Goal: Use online tool/utility: Utilize a website feature to perform a specific function

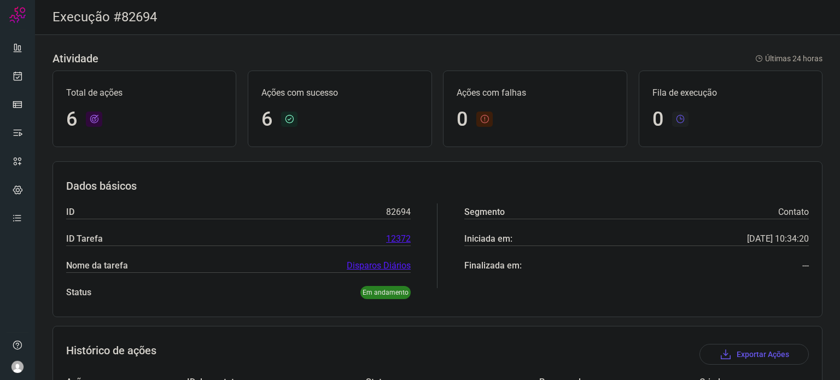
scroll to position [285, 0]
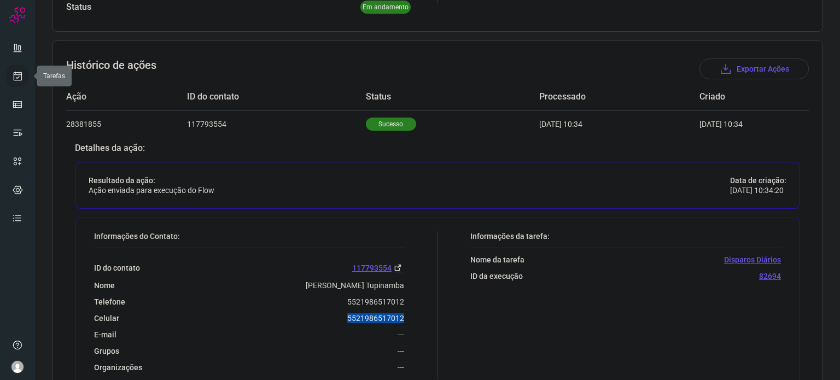
click at [14, 75] on icon at bounding box center [17, 76] width 11 height 11
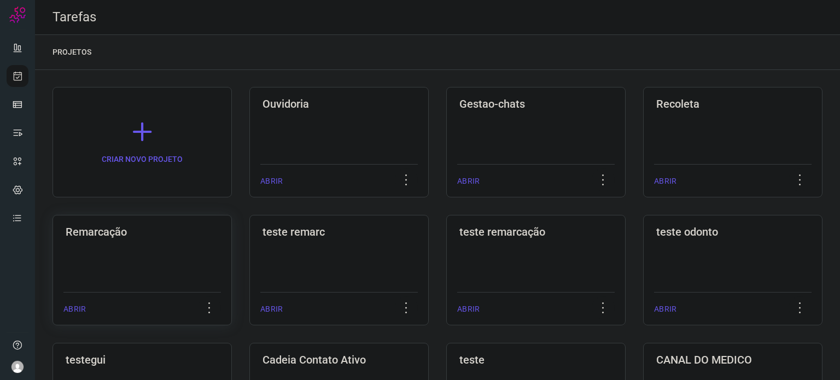
click at [249, 266] on div "Remarcação ABRIR" at bounding box center [338, 270] width 179 height 110
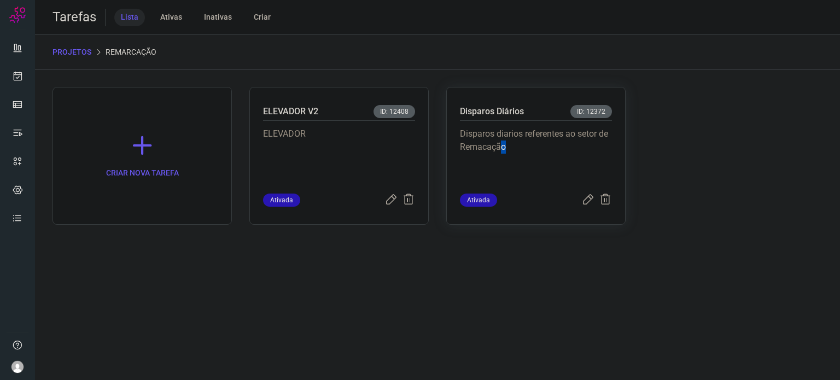
drag, startPoint x: 500, startPoint y: 149, endPoint x: 505, endPoint y: 146, distance: 6.4
click at [505, 146] on p "Disparos diarios referentes ao setor de Remacação" at bounding box center [536, 154] width 152 height 55
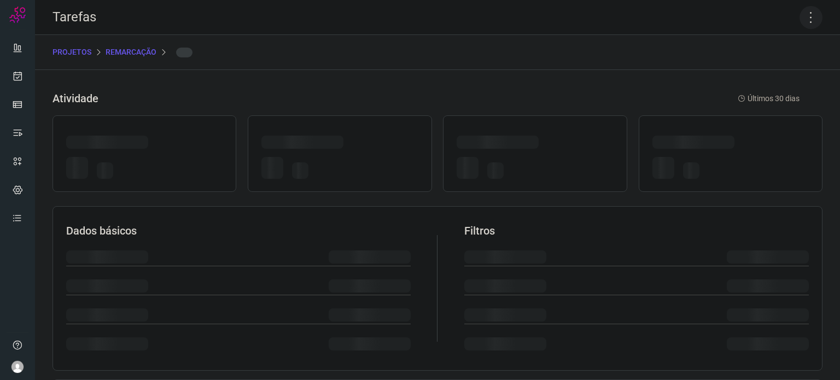
click at [803, 15] on icon at bounding box center [811, 17] width 23 height 23
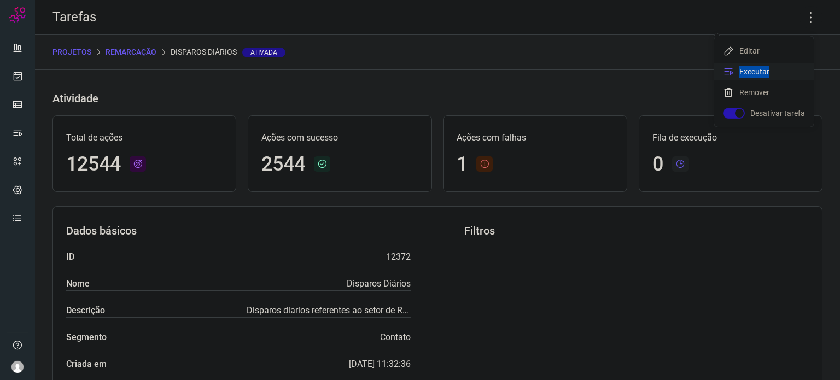
click at [770, 67] on li "Executar" at bounding box center [764, 71] width 100 height 17
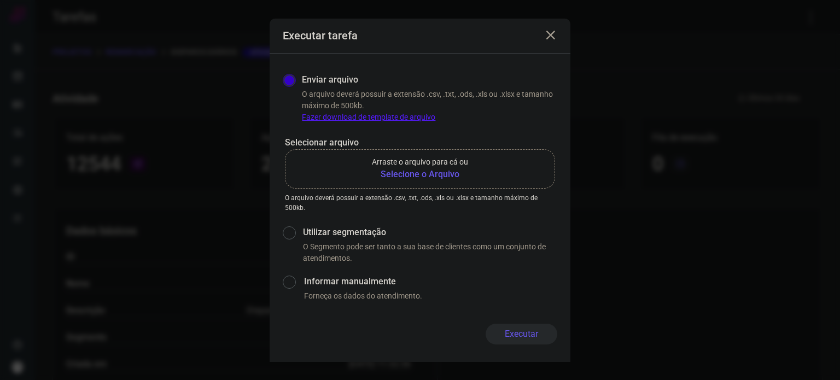
click at [394, 172] on b "Selecione o Arquivo" at bounding box center [420, 174] width 96 height 13
click at [0, 0] on input "Arraste o arquivo para cá ou Selecione o Arquivo" at bounding box center [0, 0] width 0 height 0
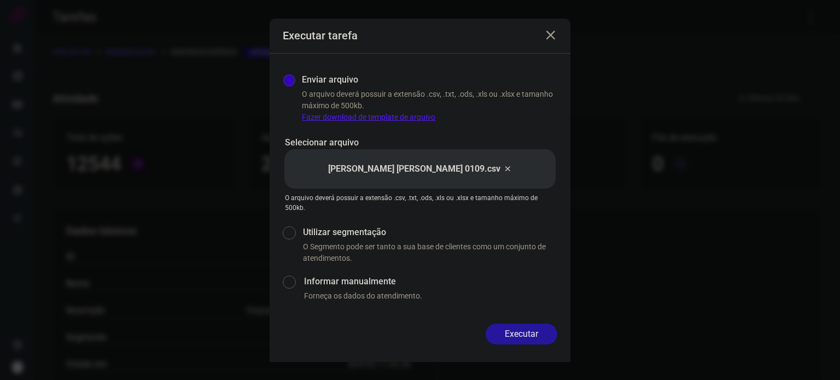
click at [537, 335] on button "Executar" at bounding box center [522, 334] width 72 height 21
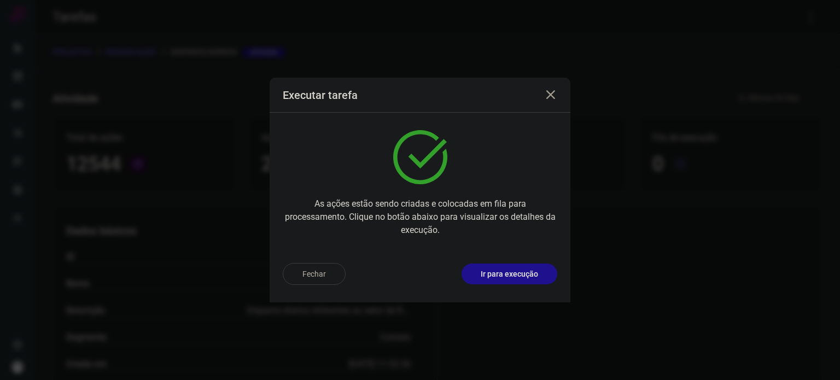
drag, startPoint x: 515, startPoint y: 258, endPoint x: 514, endPoint y: 278, distance: 20.3
click at [515, 260] on div "Fechar Ir para execução" at bounding box center [420, 278] width 301 height 48
click at [514, 278] on p "Ir para execução" at bounding box center [509, 274] width 57 height 11
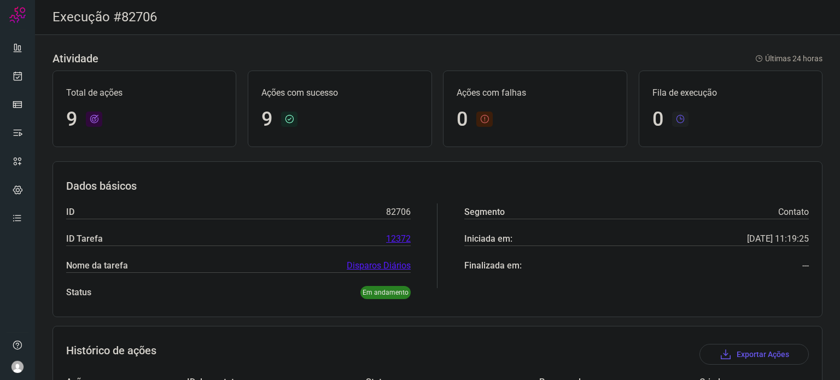
scroll to position [311, 0]
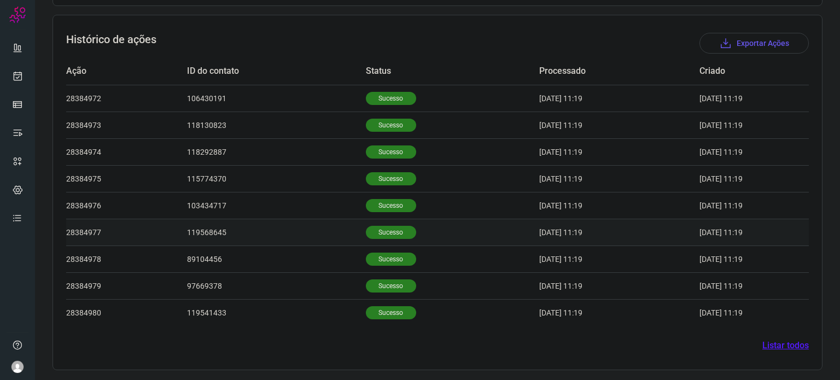
click at [386, 232] on p "Sucesso" at bounding box center [391, 232] width 50 height 13
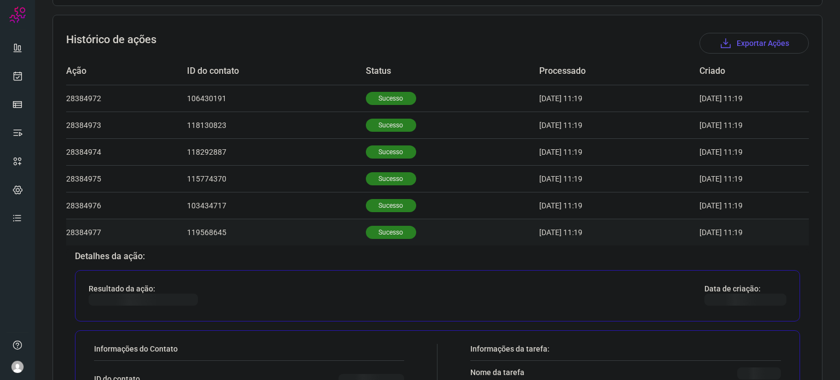
scroll to position [475, 0]
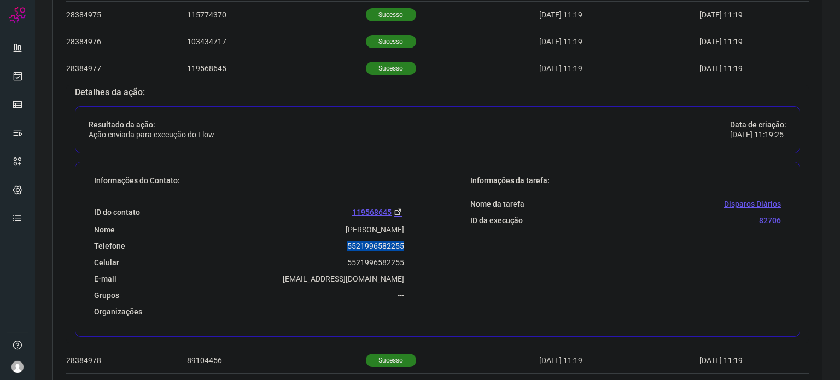
drag, startPoint x: 340, startPoint y: 242, endPoint x: 402, endPoint y: 236, distance: 62.6
click at [404, 236] on div "Informações do Contato: ID do contato 119568645 Nome [PERSON_NAME] Dieppe Telef…" at bounding box center [263, 250] width 349 height 148
copy p "5521996582255"
click at [15, 73] on icon at bounding box center [17, 76] width 11 height 11
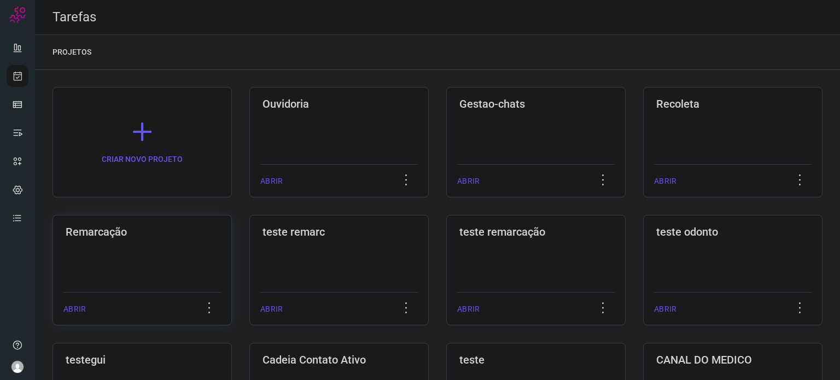
click at [249, 266] on div "Remarcação ABRIR" at bounding box center [338, 270] width 179 height 110
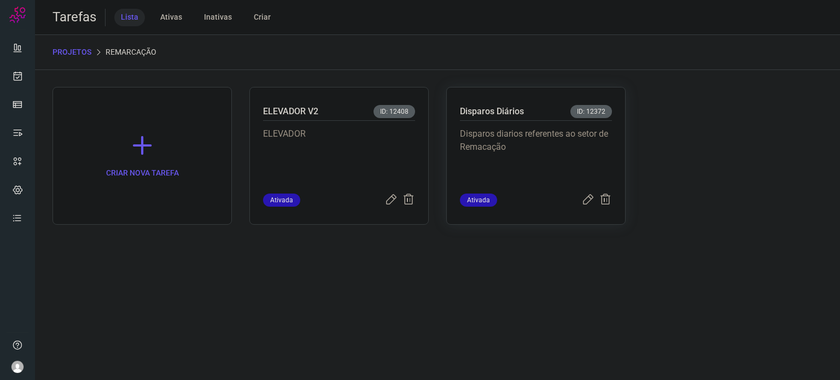
click at [474, 116] on p "Disparos Diários" at bounding box center [492, 111] width 64 height 13
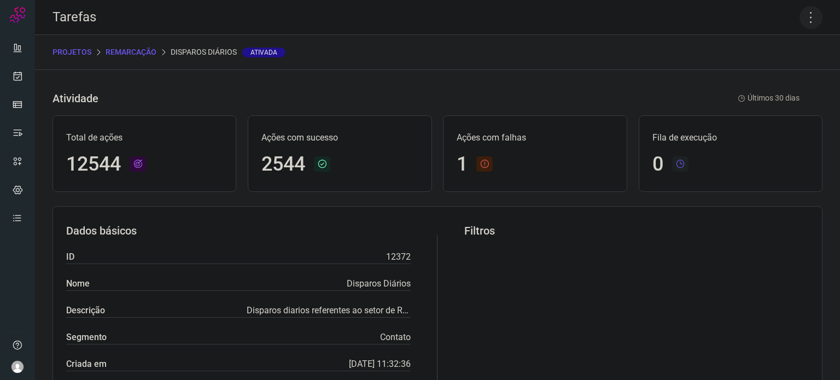
click at [802, 21] on icon at bounding box center [811, 17] width 23 height 23
click at [784, 76] on li "Executar" at bounding box center [764, 71] width 100 height 17
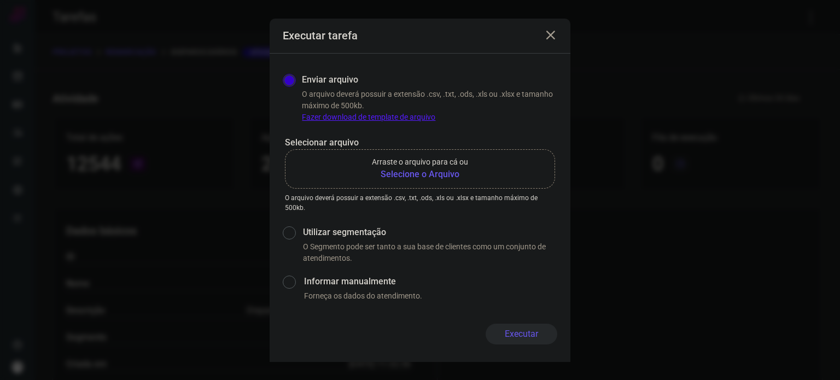
click at [431, 172] on b "Selecione o Arquivo" at bounding box center [420, 174] width 96 height 13
click at [402, 174] on b "Selecione o Arquivo" at bounding box center [420, 174] width 96 height 13
click at [0, 0] on input "Arraste o arquivo para cá ou Selecione o Arquivo" at bounding box center [0, 0] width 0 height 0
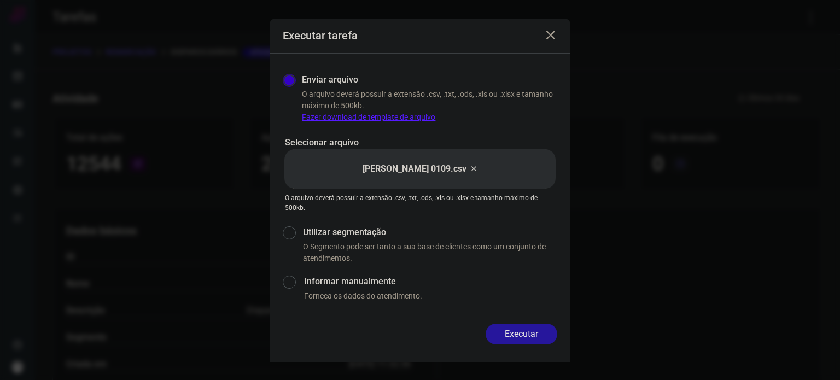
click at [518, 336] on button "Executar" at bounding box center [522, 334] width 72 height 21
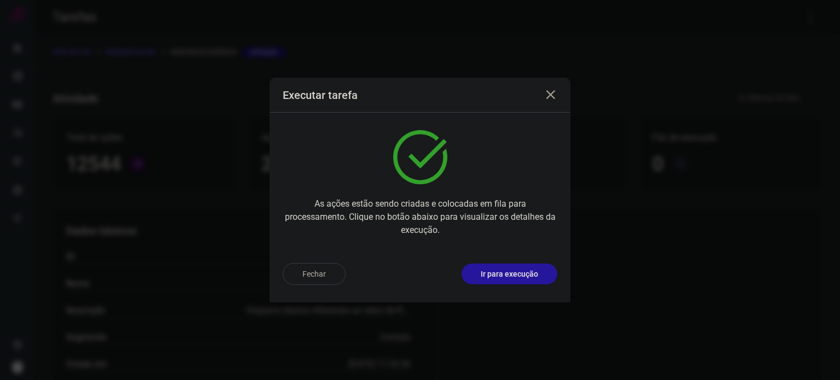
click at [523, 273] on p "Ir para execução" at bounding box center [509, 274] width 57 height 11
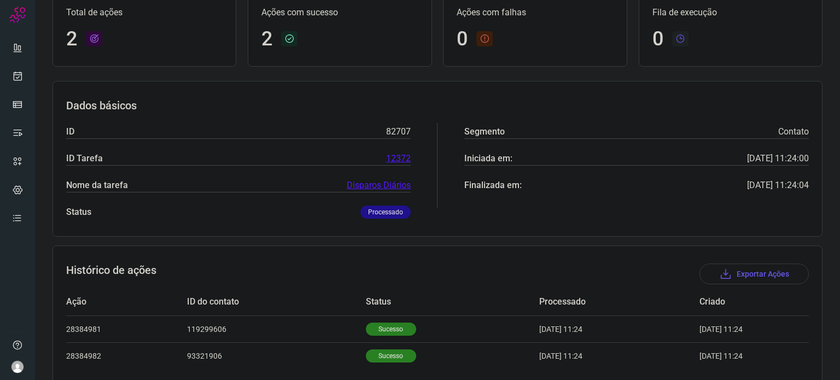
scroll to position [124, 0]
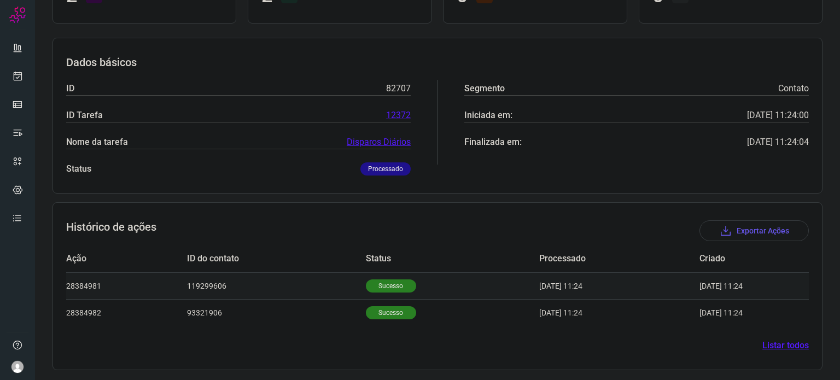
click at [367, 289] on p "Sucesso" at bounding box center [391, 285] width 50 height 13
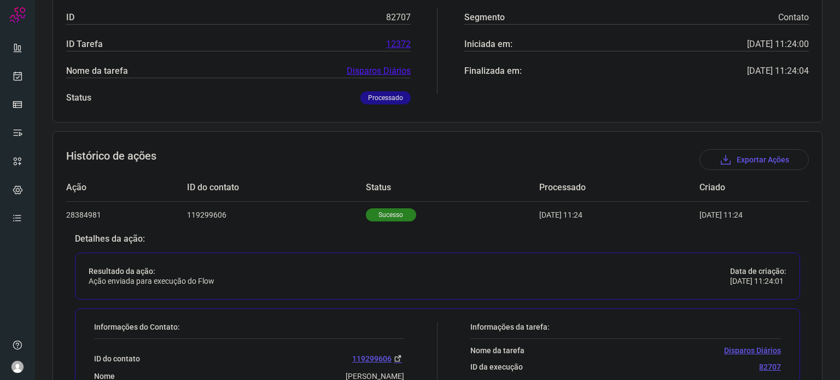
scroll to position [288, 0]
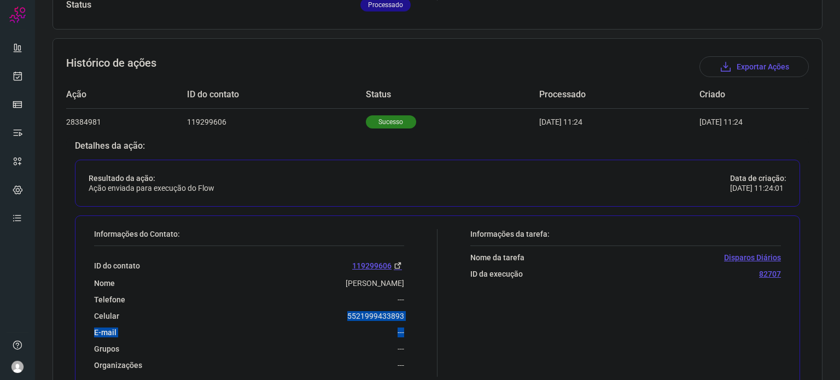
drag, startPoint x: 342, startPoint y: 316, endPoint x: 405, endPoint y: 322, distance: 63.1
click at [405, 321] on div "Informações do Contato: ID do contato 119299606 Nome Luisa Santos Macedo Telefo…" at bounding box center [263, 303] width 349 height 148
copy div "5521999433893 E-mail ---"
click at [11, 81] on link at bounding box center [18, 76] width 22 height 22
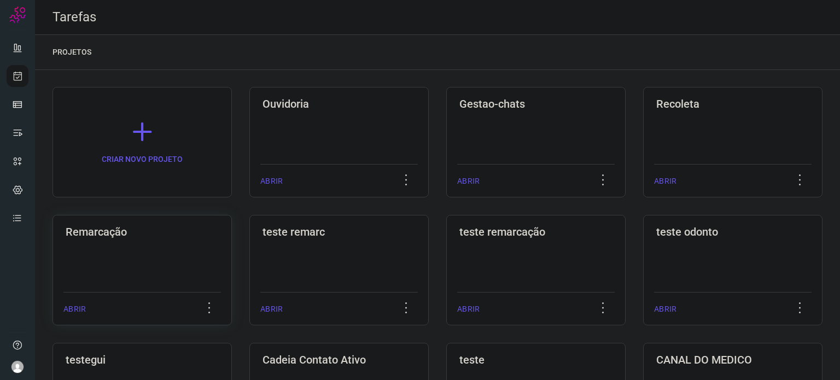
click at [120, 304] on div "ABRIR" at bounding box center [141, 305] width 157 height 27
click at [249, 286] on div "Remarcação ABRIR" at bounding box center [338, 270] width 179 height 110
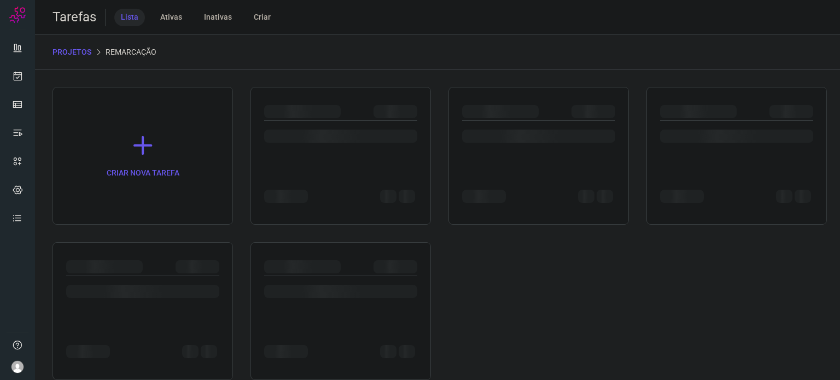
click at [161, 240] on div "CRIAR NOVA TAREFA" at bounding box center [437, 233] width 770 height 293
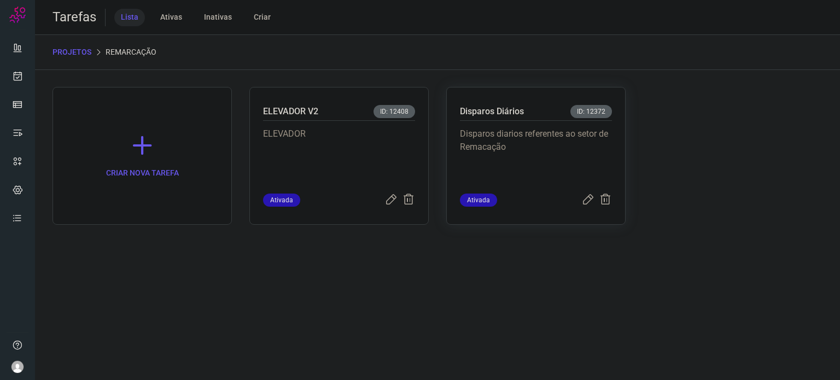
click at [529, 149] on p "Disparos diarios referentes ao setor de Remacação" at bounding box center [536, 154] width 152 height 55
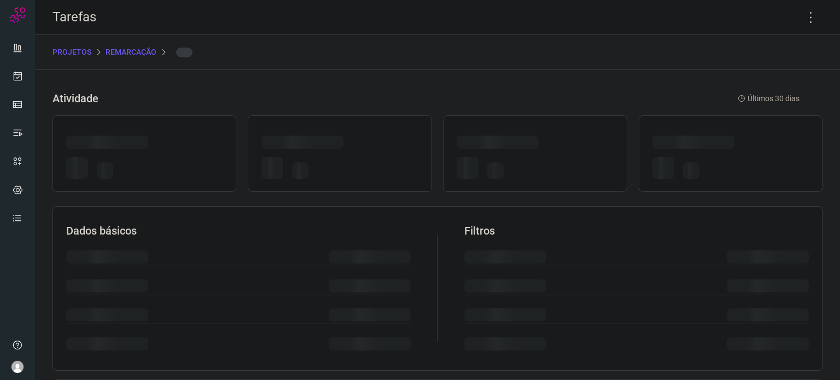
click at [534, 150] on div at bounding box center [535, 144] width 156 height 17
click at [533, 150] on div at bounding box center [535, 144] width 156 height 17
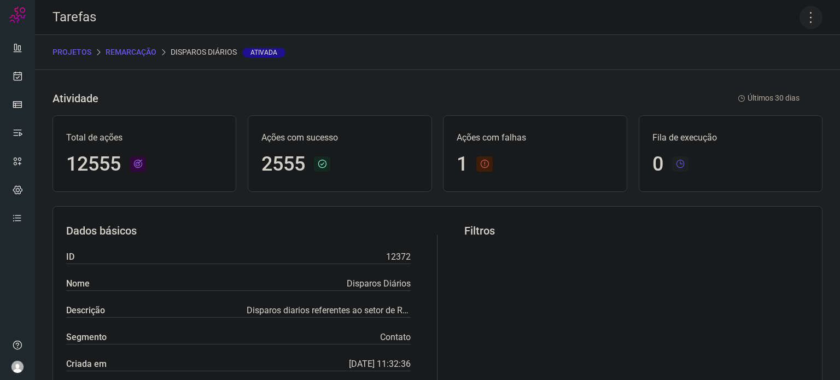
click at [808, 21] on icon at bounding box center [811, 17] width 23 height 23
click at [798, 72] on li "Executar" at bounding box center [764, 71] width 100 height 17
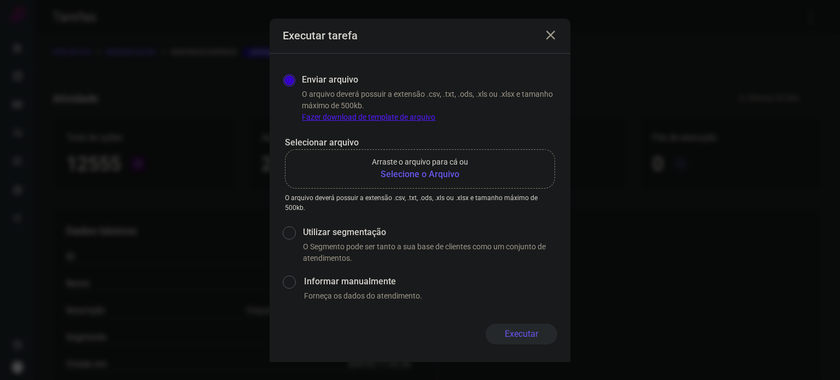
click at [442, 173] on b "Selecione o Arquivo" at bounding box center [420, 174] width 96 height 13
click at [0, 0] on input "Arraste o arquivo para cá ou Selecione o Arquivo" at bounding box center [0, 0] width 0 height 0
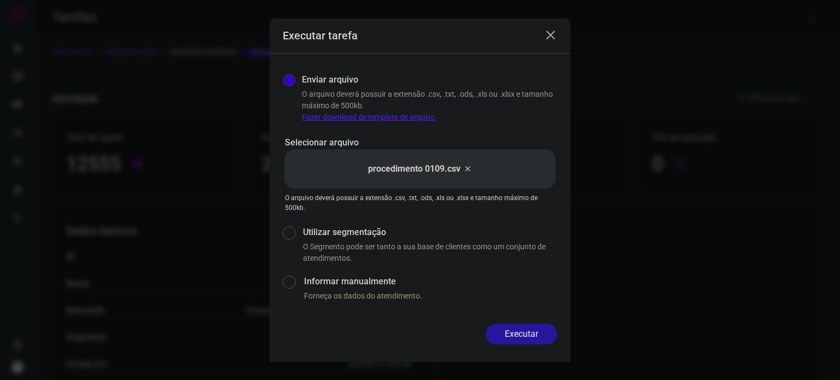
click at [517, 332] on button "Executar" at bounding box center [522, 334] width 72 height 21
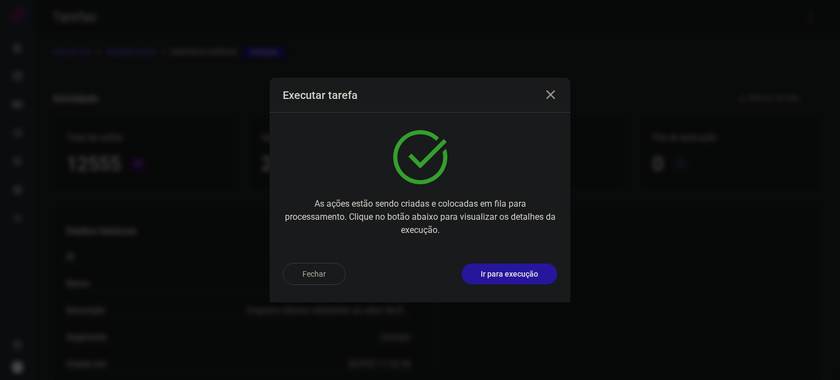
click at [510, 271] on p "Ir para execução" at bounding box center [509, 274] width 57 height 11
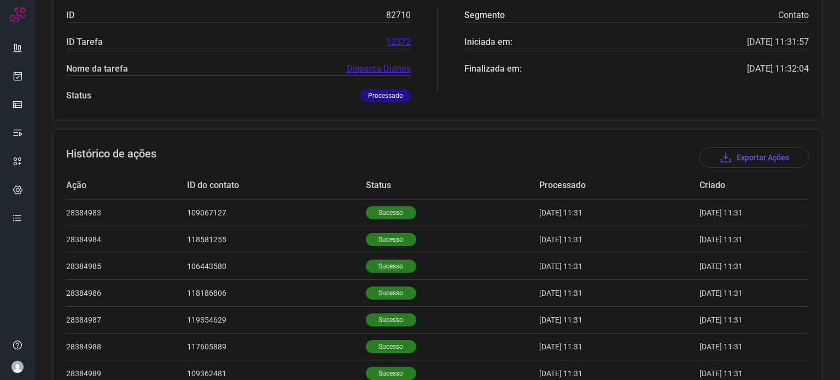
scroll to position [338, 0]
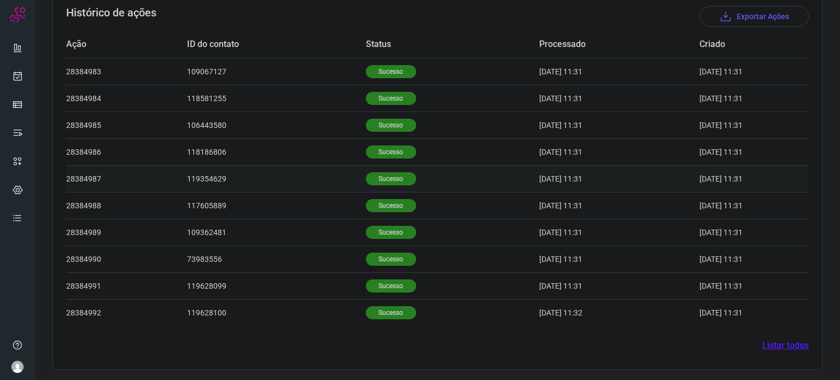
click at [372, 166] on td "Sucesso" at bounding box center [452, 178] width 173 height 27
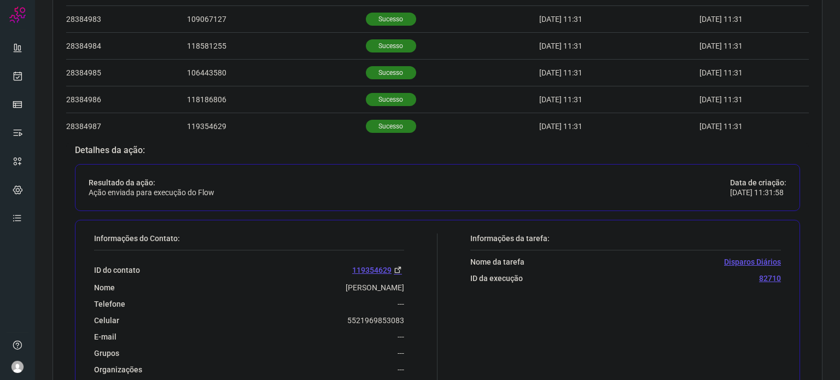
scroll to position [447, 0]
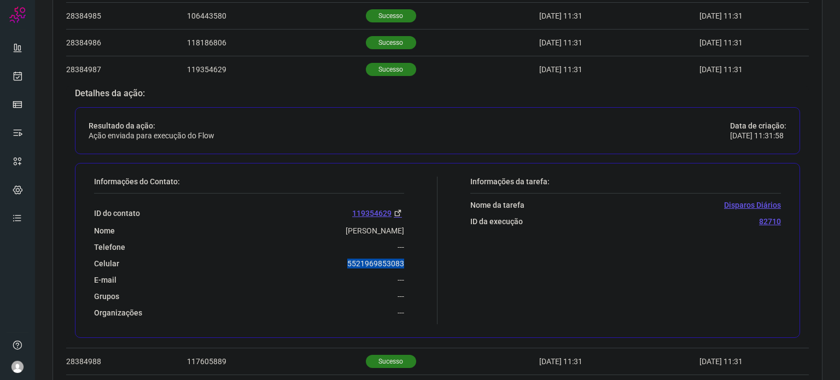
drag, startPoint x: 335, startPoint y: 260, endPoint x: 400, endPoint y: 262, distance: 65.1
click at [400, 262] on div "Informações do Contato: ID do contato 119354629 Nome Janaina Da Silva Costa Tel…" at bounding box center [263, 251] width 349 height 148
copy p "5521969853083"
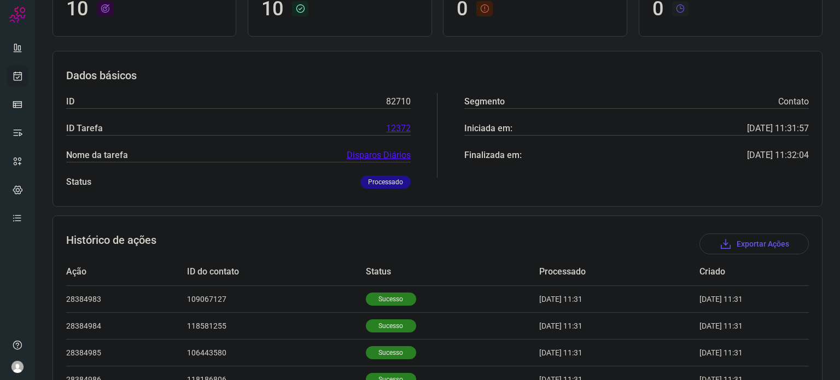
scroll to position [65, 0]
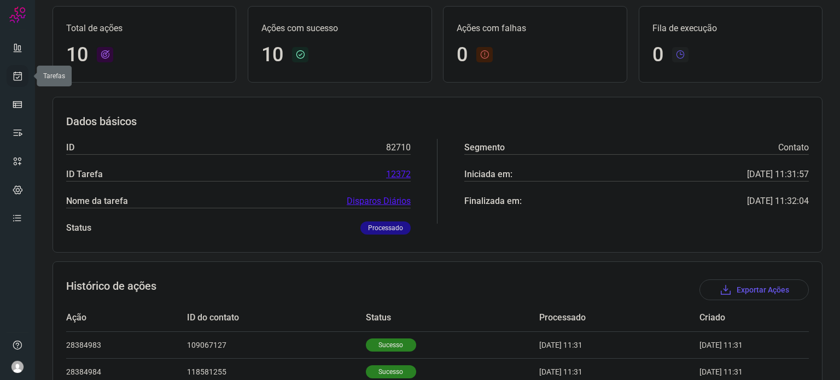
click at [20, 75] on icon at bounding box center [17, 76] width 11 height 11
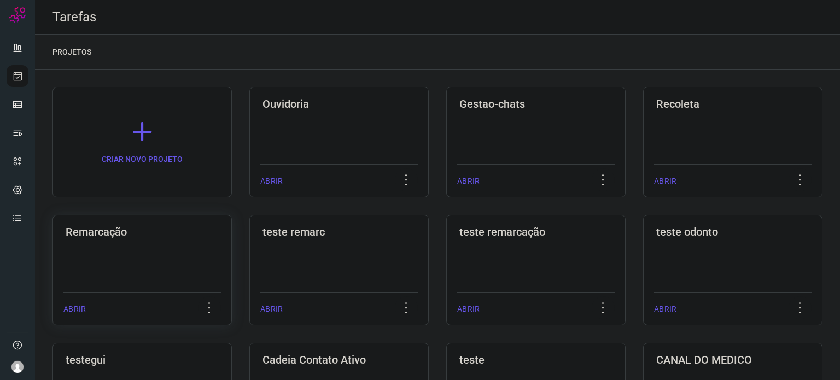
click at [249, 252] on div "Remarcação ABRIR" at bounding box center [338, 270] width 179 height 110
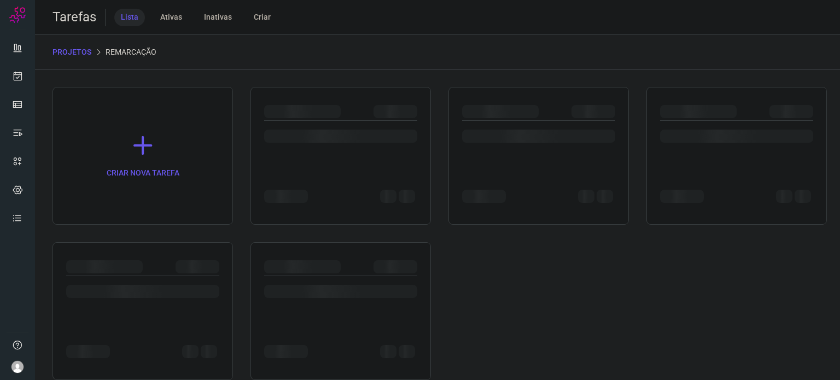
click at [211, 253] on div at bounding box center [142, 311] width 180 height 138
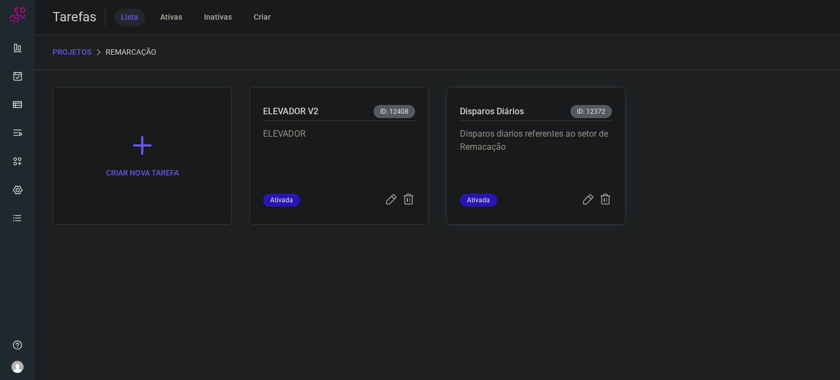
click at [564, 148] on p "Disparos diarios referentes ao setor de Remacação" at bounding box center [536, 154] width 152 height 55
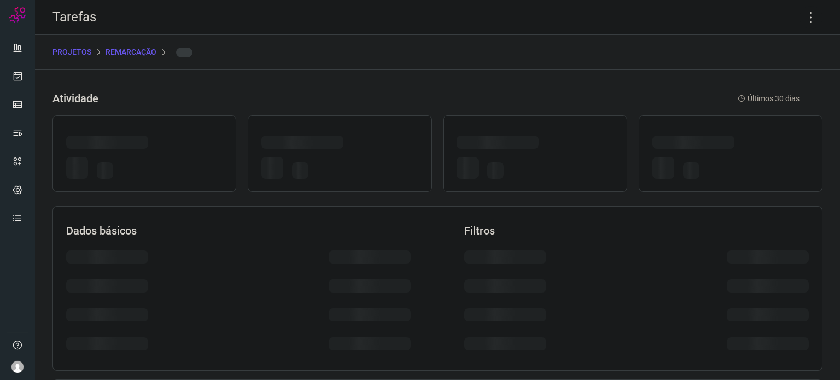
drag, startPoint x: 564, startPoint y: 148, endPoint x: 770, endPoint y: 25, distance: 240.4
click at [566, 146] on div at bounding box center [535, 144] width 156 height 17
click at [567, 145] on div at bounding box center [535, 144] width 156 height 17
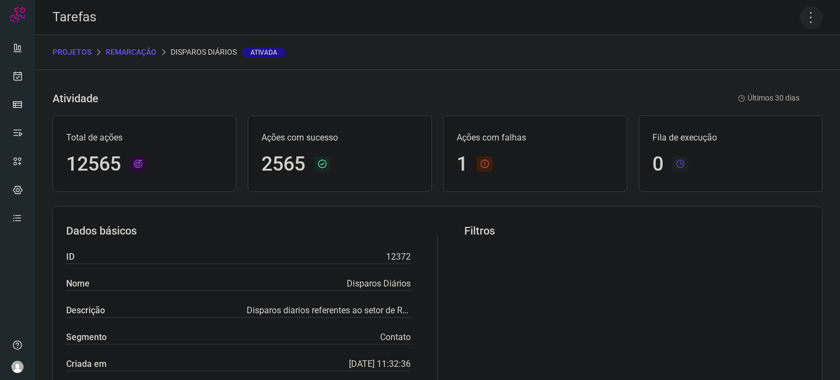
click at [807, 13] on icon at bounding box center [811, 17] width 23 height 23
click at [759, 75] on li "Executar" at bounding box center [764, 71] width 100 height 17
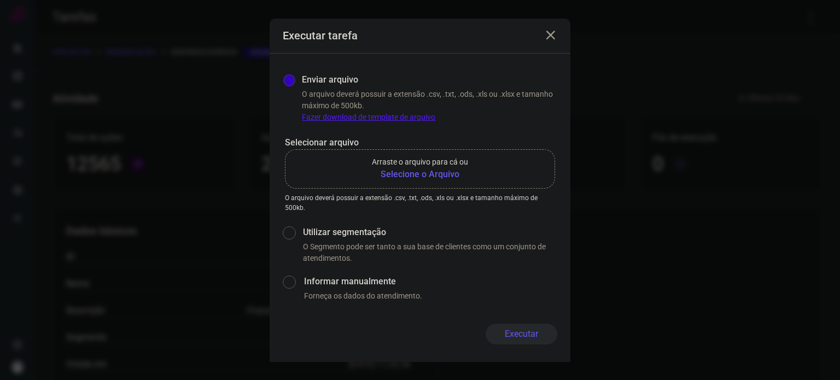
click at [424, 179] on b "Selecione o Arquivo" at bounding box center [420, 174] width 96 height 13
click at [0, 0] on input "Arraste o arquivo para cá ou Selecione o Arquivo" at bounding box center [0, 0] width 0 height 0
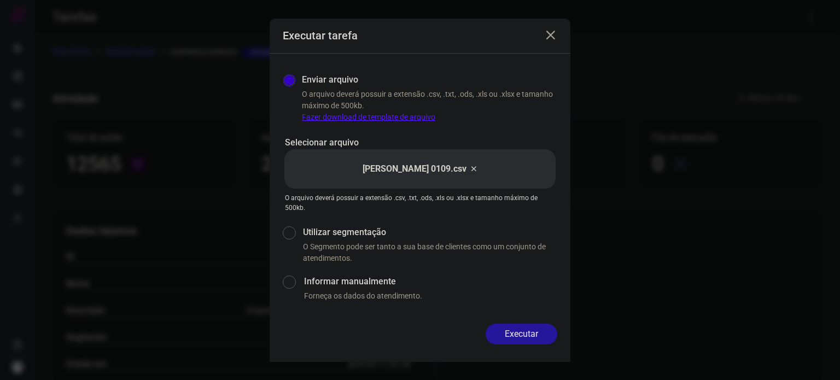
click at [521, 327] on button "Executar" at bounding box center [522, 334] width 72 height 21
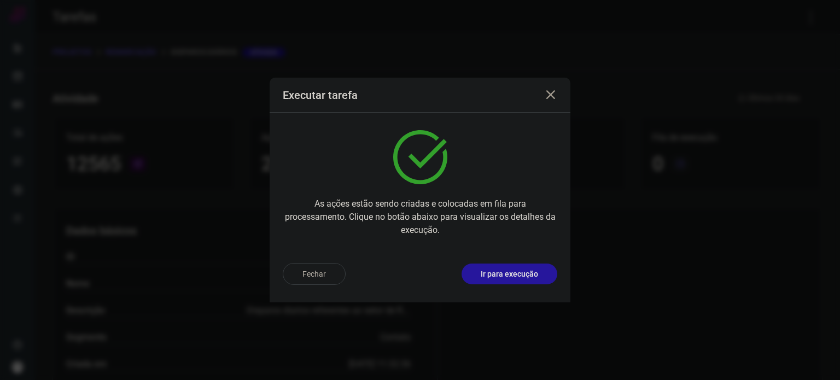
drag, startPoint x: 522, startPoint y: 259, endPoint x: 516, endPoint y: 269, distance: 11.1
click at [520, 262] on div "Fechar Ir para execução" at bounding box center [420, 278] width 301 height 48
click at [536, 275] on p "Ir para execução" at bounding box center [509, 274] width 57 height 11
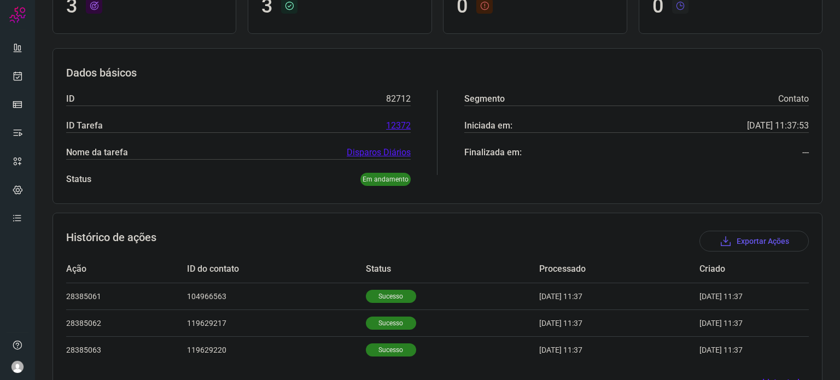
scroll to position [150, 0]
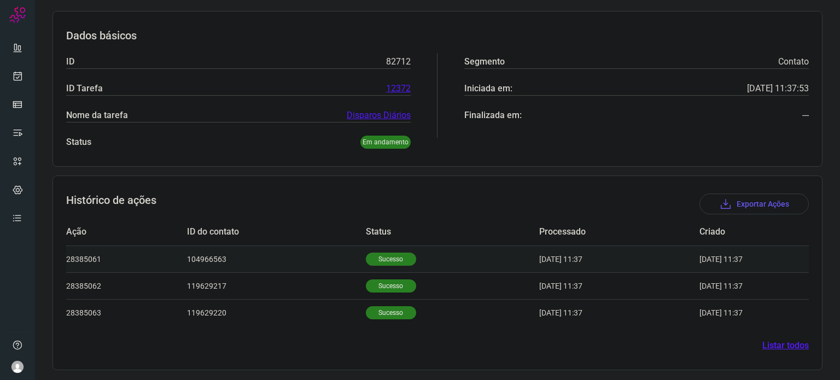
click at [376, 260] on p "Sucesso" at bounding box center [391, 259] width 50 height 13
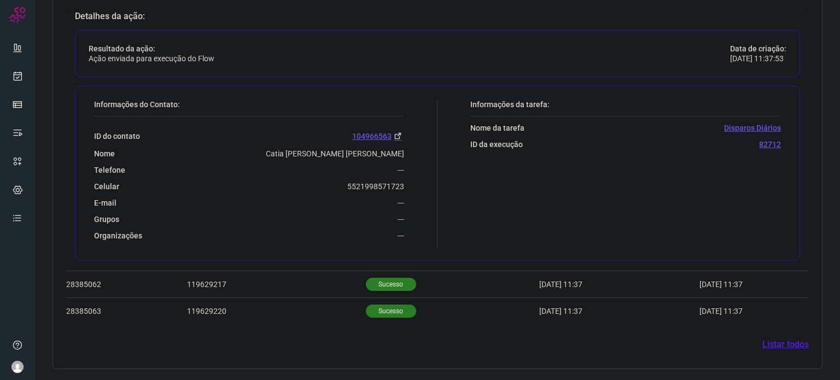
scroll to position [416, 0]
drag, startPoint x: 374, startPoint y: 186, endPoint x: 410, endPoint y: 186, distance: 35.6
click at [410, 186] on div "Informações do Contato: ID do contato 104966563 Nome Catia Moreira Pinheiro Tel…" at bounding box center [263, 175] width 349 height 148
copy p "5521998571723"
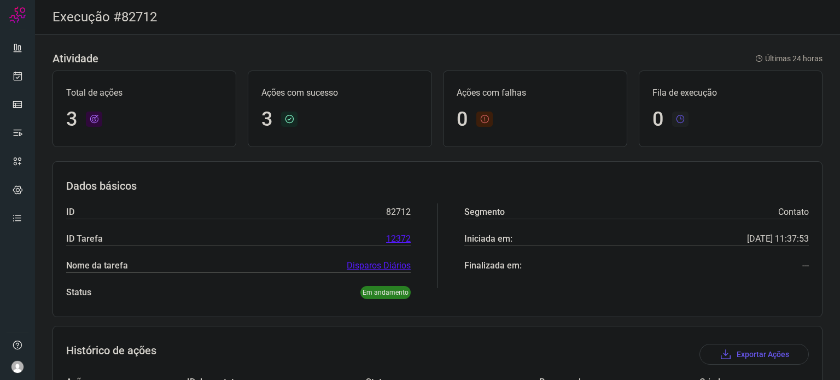
scroll to position [0, 0]
click at [192, 28] on div "Execução #82712" at bounding box center [437, 17] width 805 height 35
click at [8, 79] on link at bounding box center [18, 76] width 22 height 22
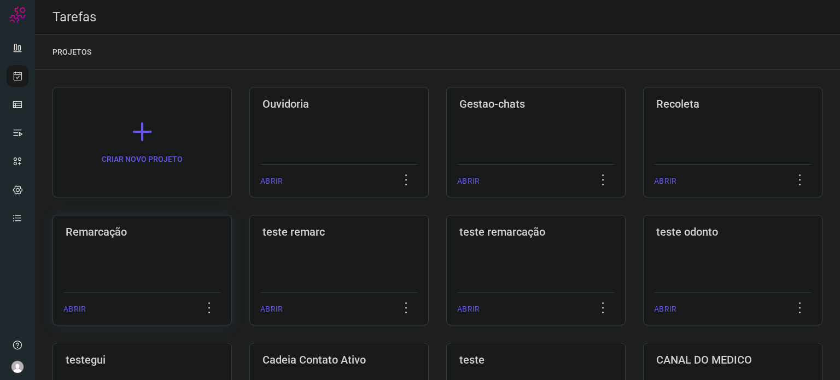
click at [249, 251] on div "Remarcação ABRIR" at bounding box center [338, 270] width 179 height 110
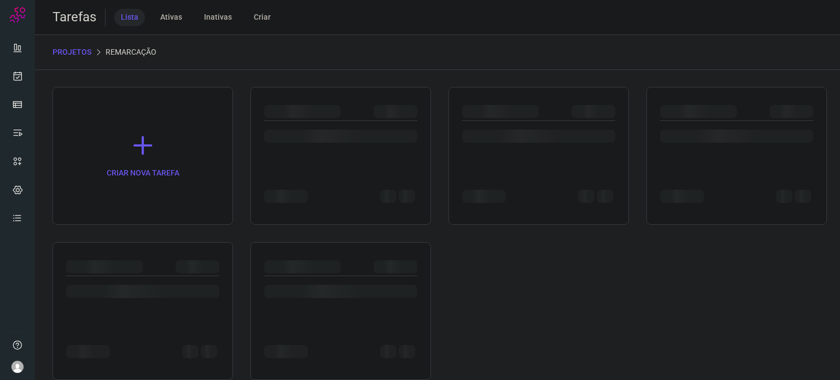
click at [154, 251] on div at bounding box center [142, 311] width 180 height 138
click at [550, 155] on div at bounding box center [538, 142] width 153 height 43
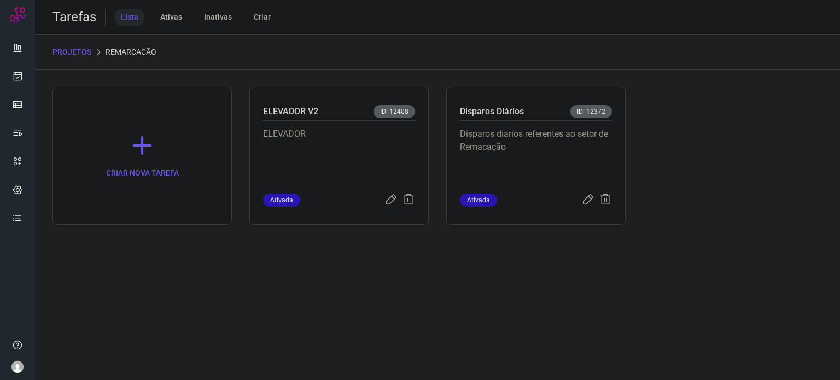
click at [550, 155] on p "Disparos diarios referentes ao setor de Remacação" at bounding box center [536, 154] width 152 height 55
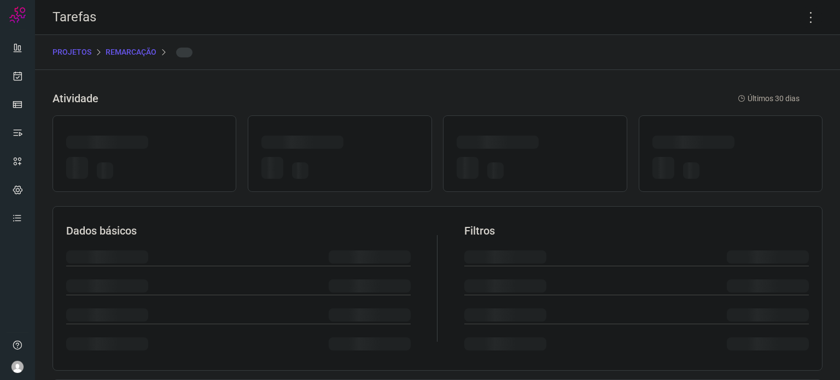
click at [550, 155] on div at bounding box center [535, 168] width 156 height 30
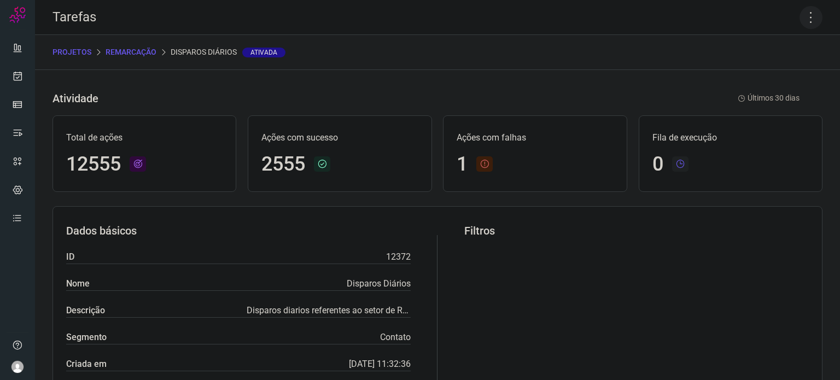
click at [803, 16] on icon at bounding box center [811, 17] width 23 height 23
click at [767, 75] on li "Executar" at bounding box center [764, 71] width 100 height 17
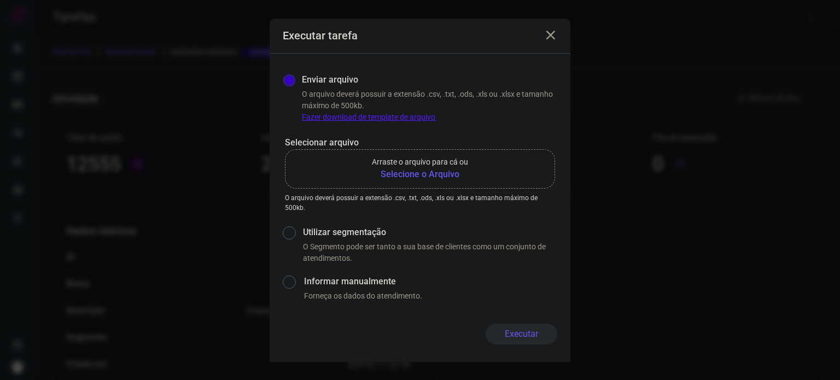
click at [438, 173] on b "Selecione o Arquivo" at bounding box center [420, 174] width 96 height 13
click at [0, 0] on input "Arraste o arquivo para cá ou Selecione o Arquivo" at bounding box center [0, 0] width 0 height 0
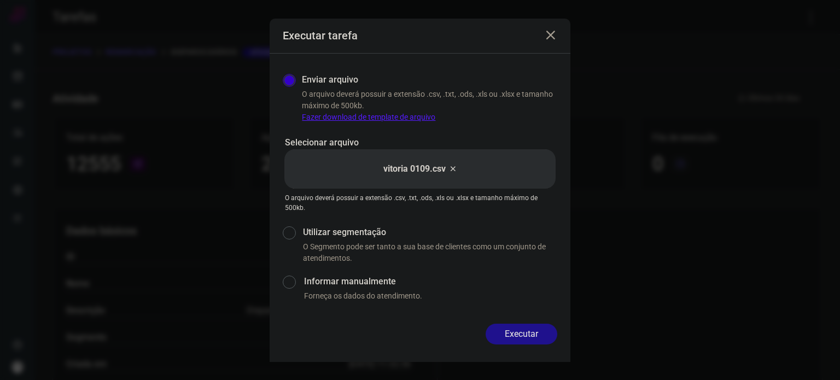
click at [511, 331] on button "Executar" at bounding box center [522, 334] width 72 height 21
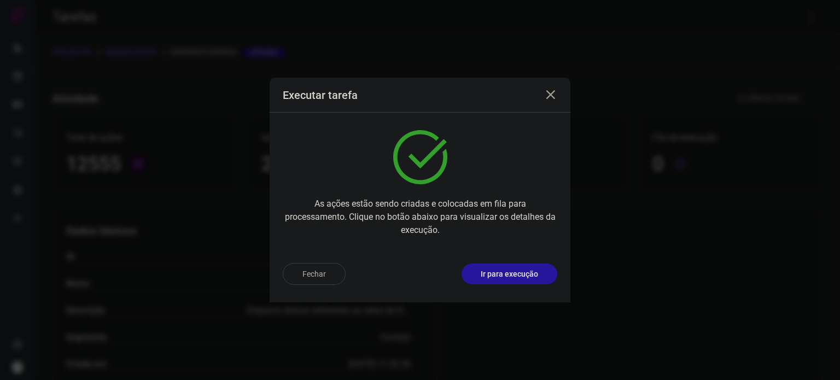
click at [487, 273] on p "Ir para execução" at bounding box center [509, 274] width 57 height 11
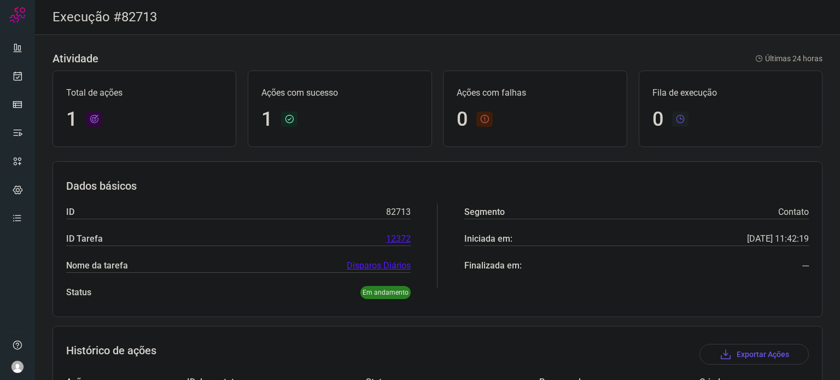
scroll to position [97, 0]
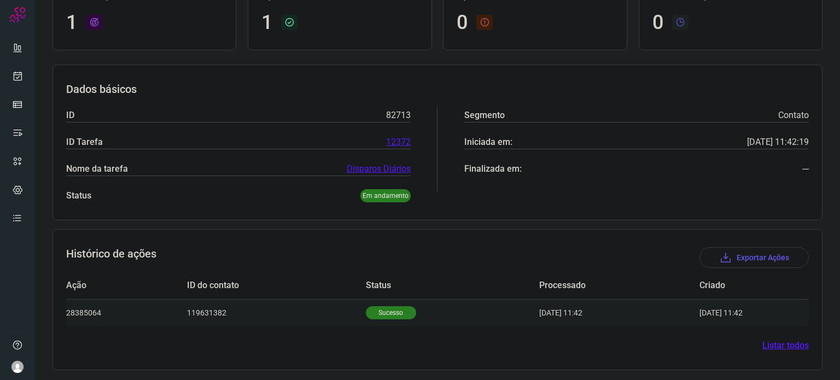
click at [384, 308] on p "Sucesso" at bounding box center [391, 312] width 50 height 13
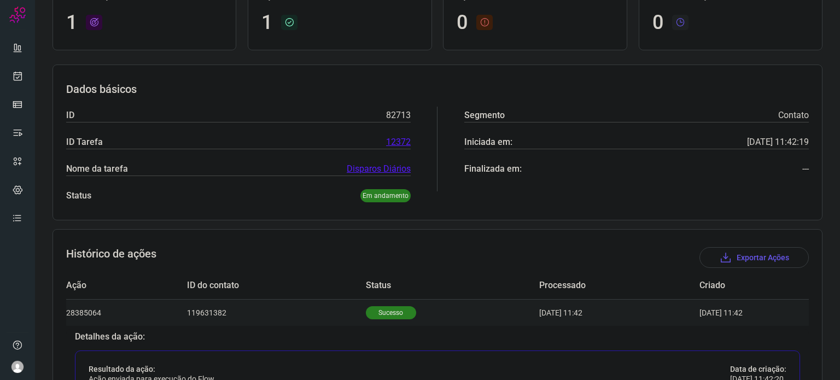
scroll to position [261, 0]
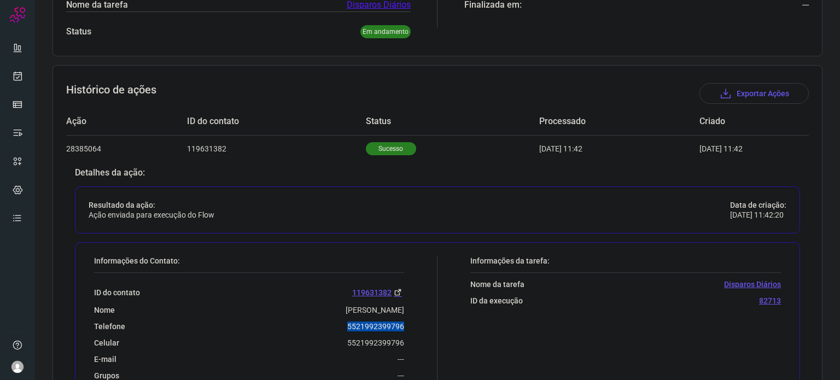
drag, startPoint x: 345, startPoint y: 321, endPoint x: 412, endPoint y: 328, distance: 68.1
click at [415, 327] on div "Informações do Contato: ID do contato 119631382 Nome Leonardo D. Barbosa Telefo…" at bounding box center [263, 330] width 349 height 148
copy p "5521992399796"
